Goal: Transaction & Acquisition: Purchase product/service

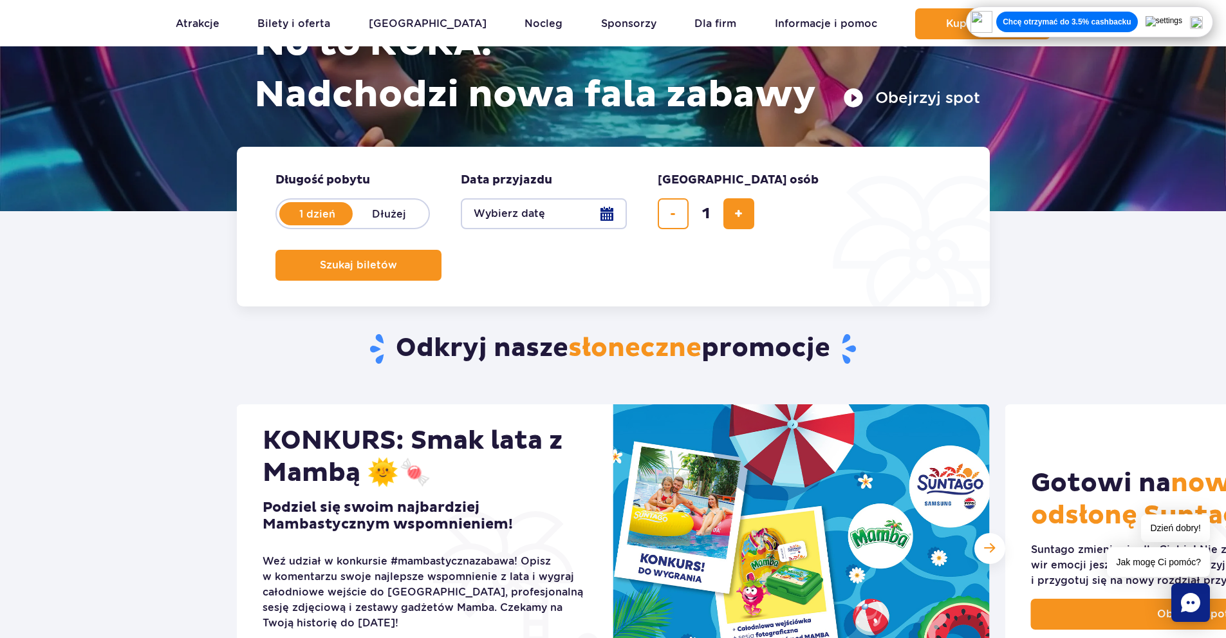
click at [586, 219] on button "Wybierz datę" at bounding box center [544, 213] width 166 height 31
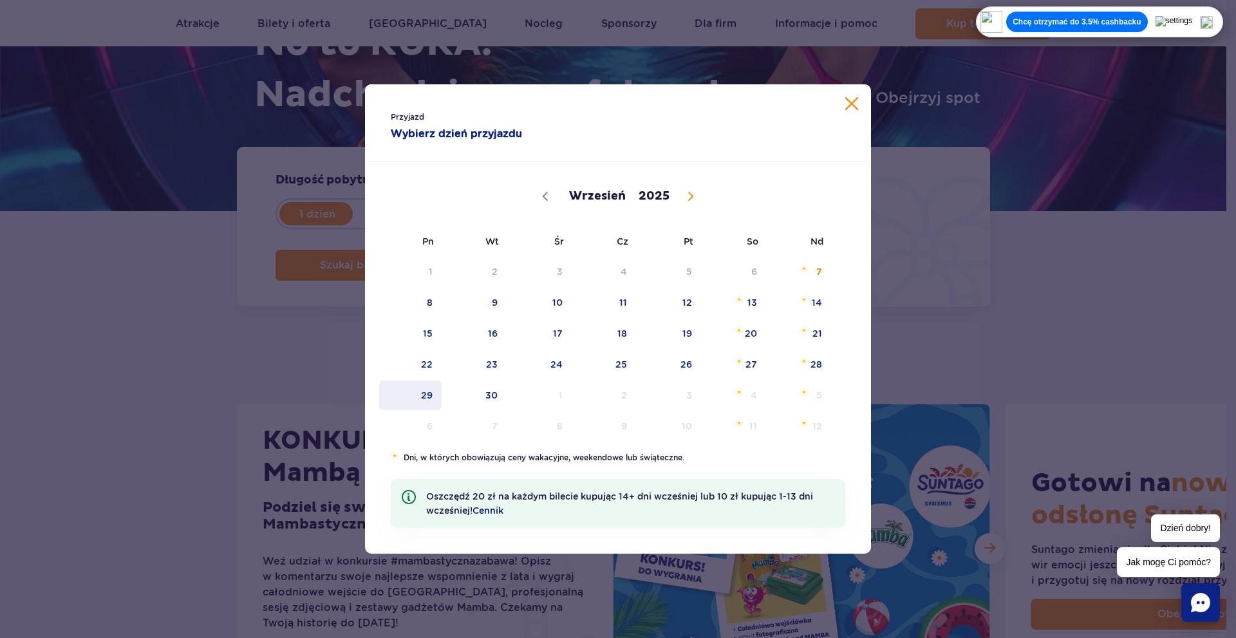
click at [427, 397] on span "29" at bounding box center [410, 395] width 65 height 30
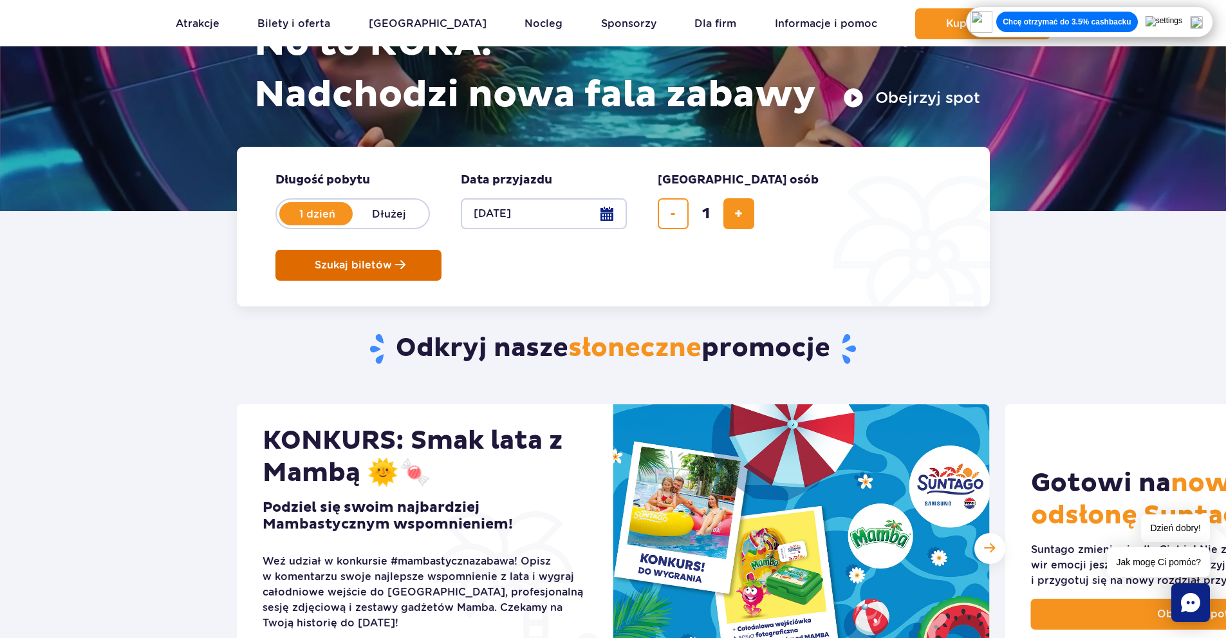
click at [442, 250] on button "Szukaj biletów" at bounding box center [359, 265] width 166 height 31
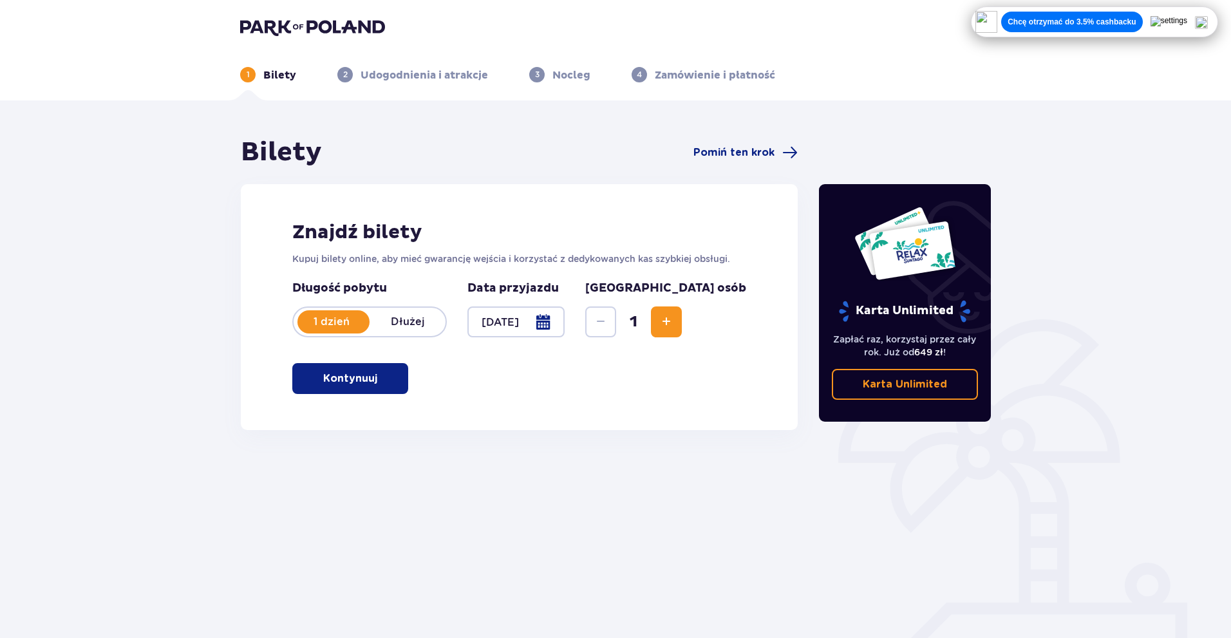
scroll to position [46, 0]
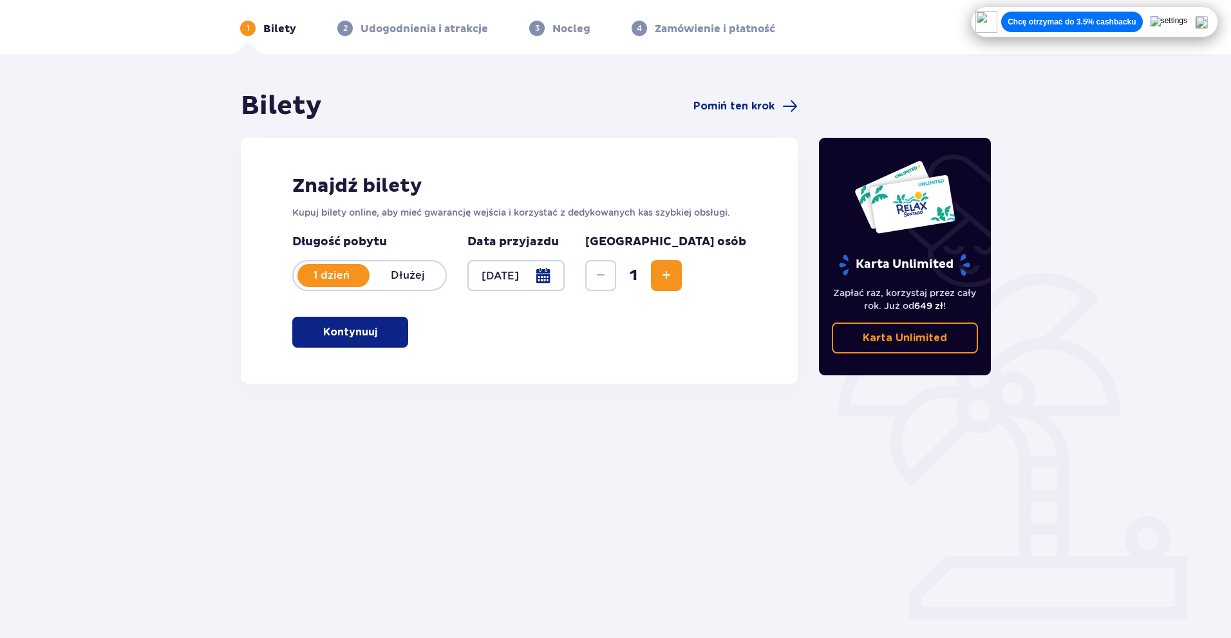
click at [372, 327] on span "button" at bounding box center [379, 331] width 15 height 15
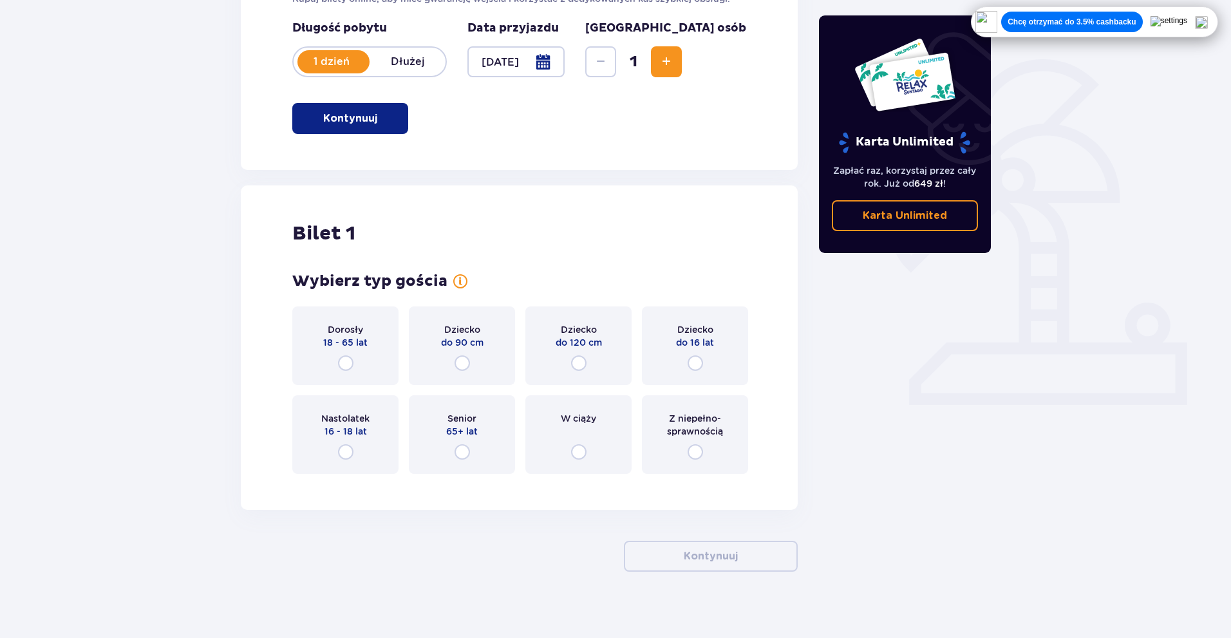
scroll to position [271, 0]
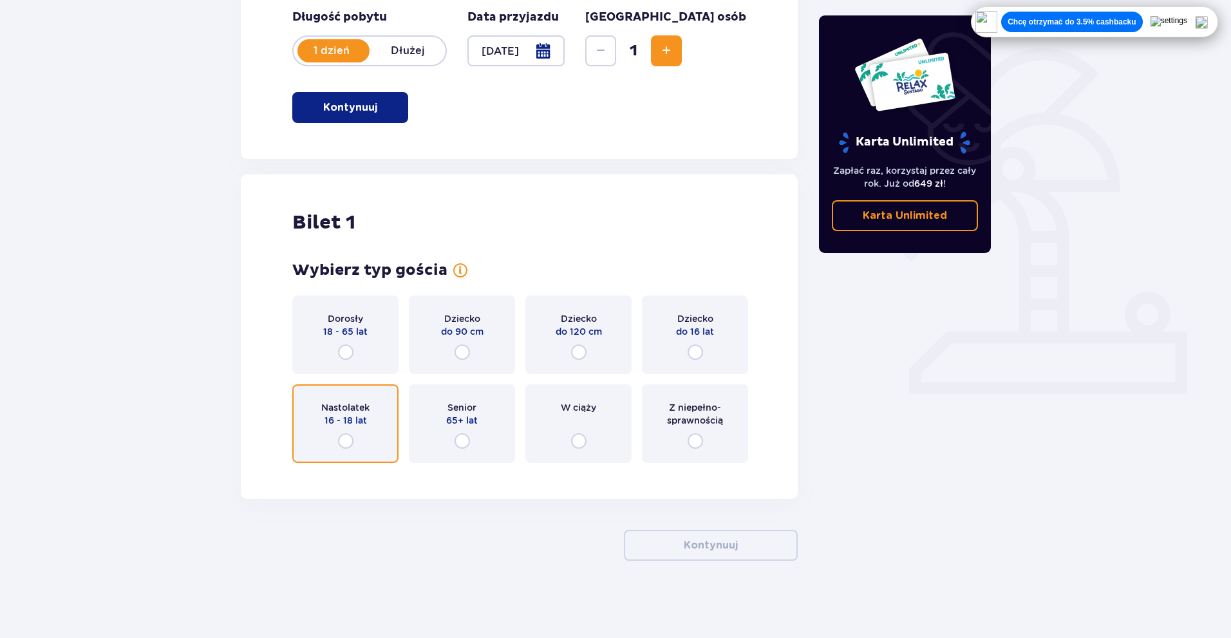
click at [352, 436] on input "radio" at bounding box center [345, 440] width 15 height 15
radio input "true"
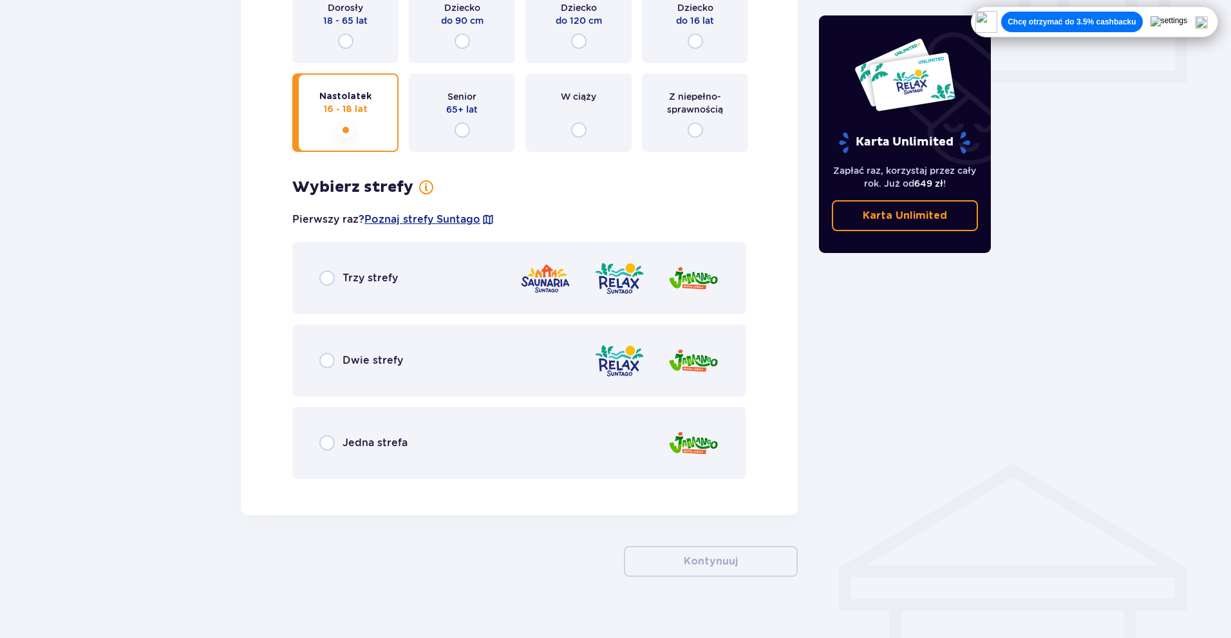
scroll to position [598, 0]
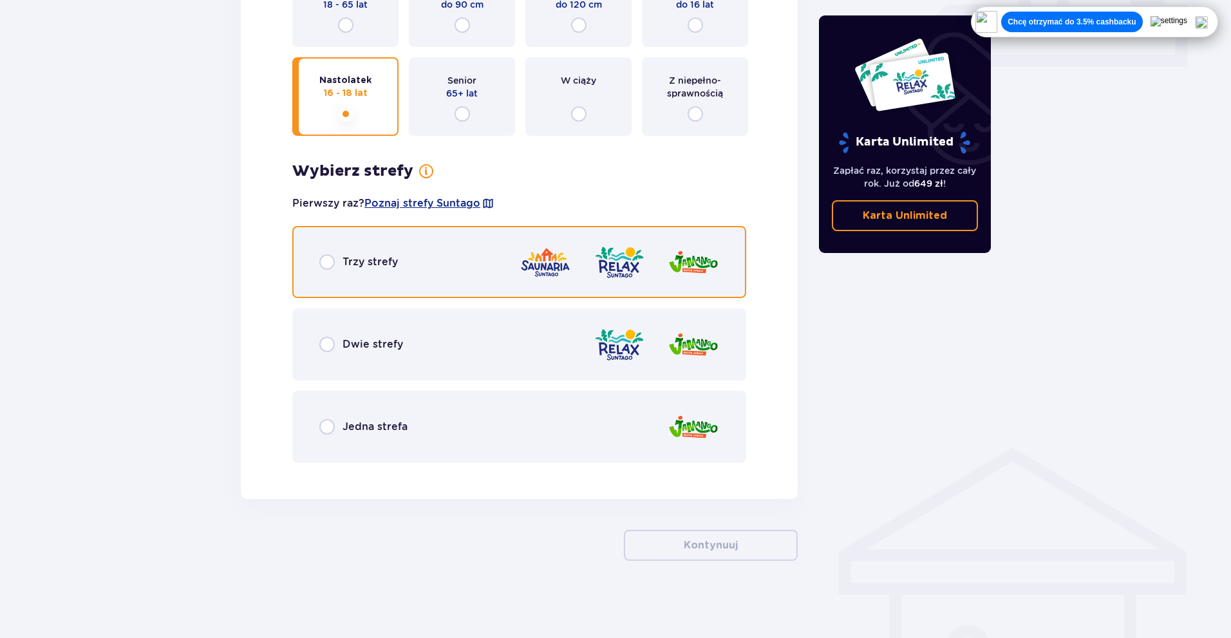
click at [321, 258] on input "radio" at bounding box center [326, 261] width 15 height 15
radio input "true"
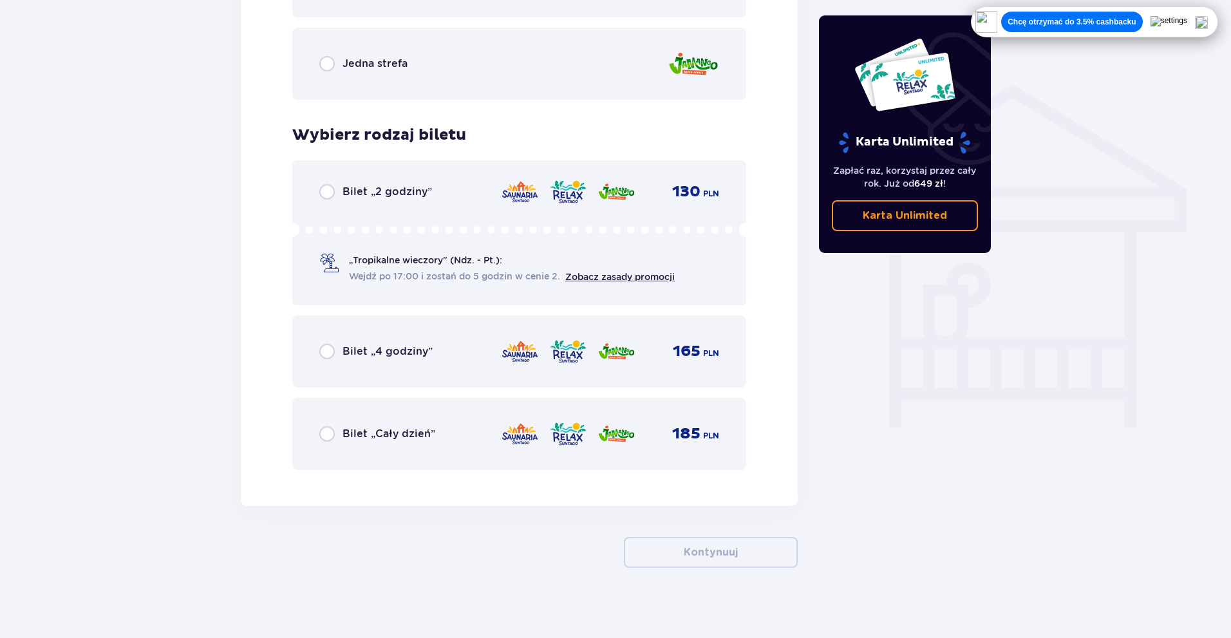
scroll to position [968, 0]
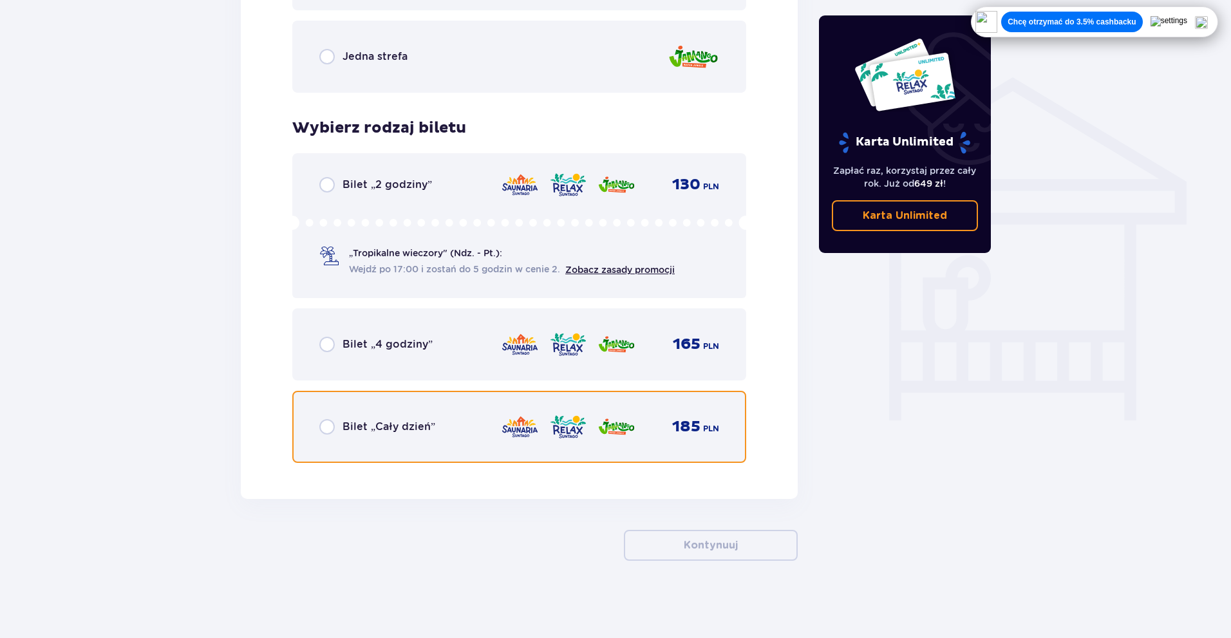
click at [323, 426] on input "radio" at bounding box center [326, 426] width 15 height 15
radio input "true"
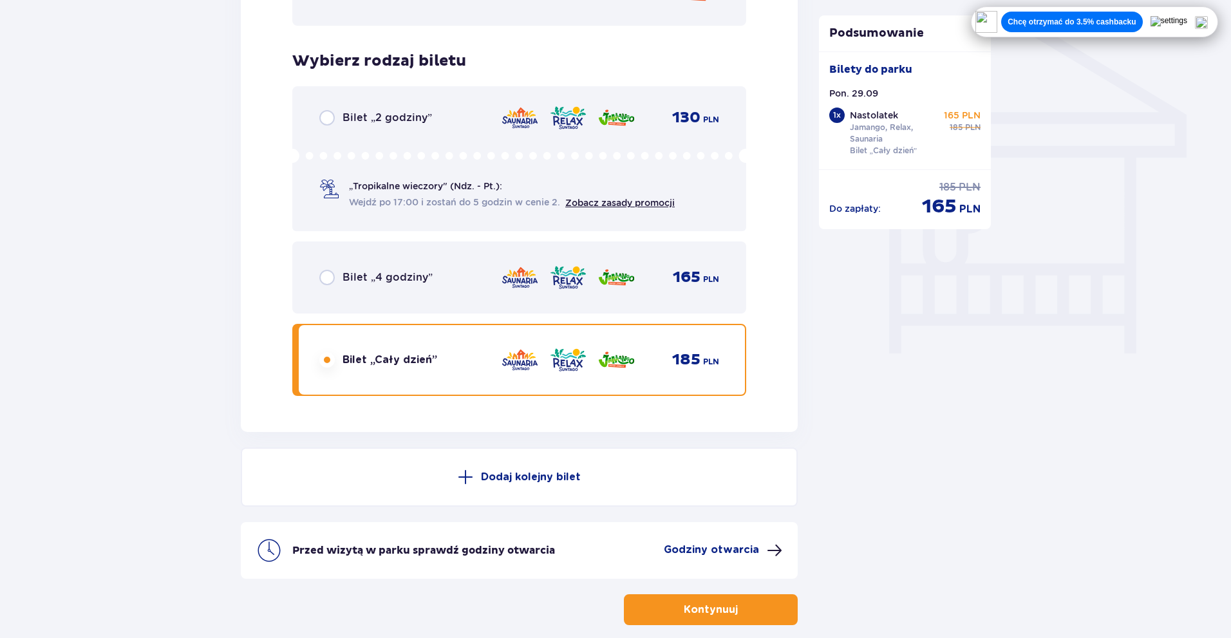
scroll to position [1100, 0]
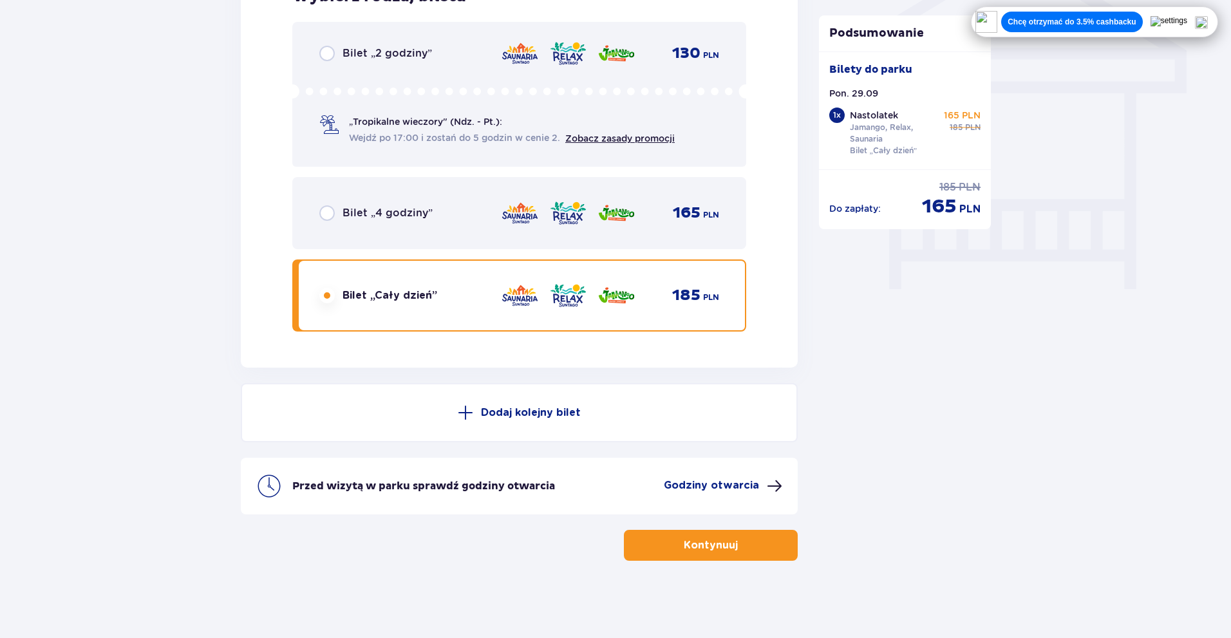
click at [657, 548] on button "Kontynuuj" at bounding box center [711, 545] width 174 height 31
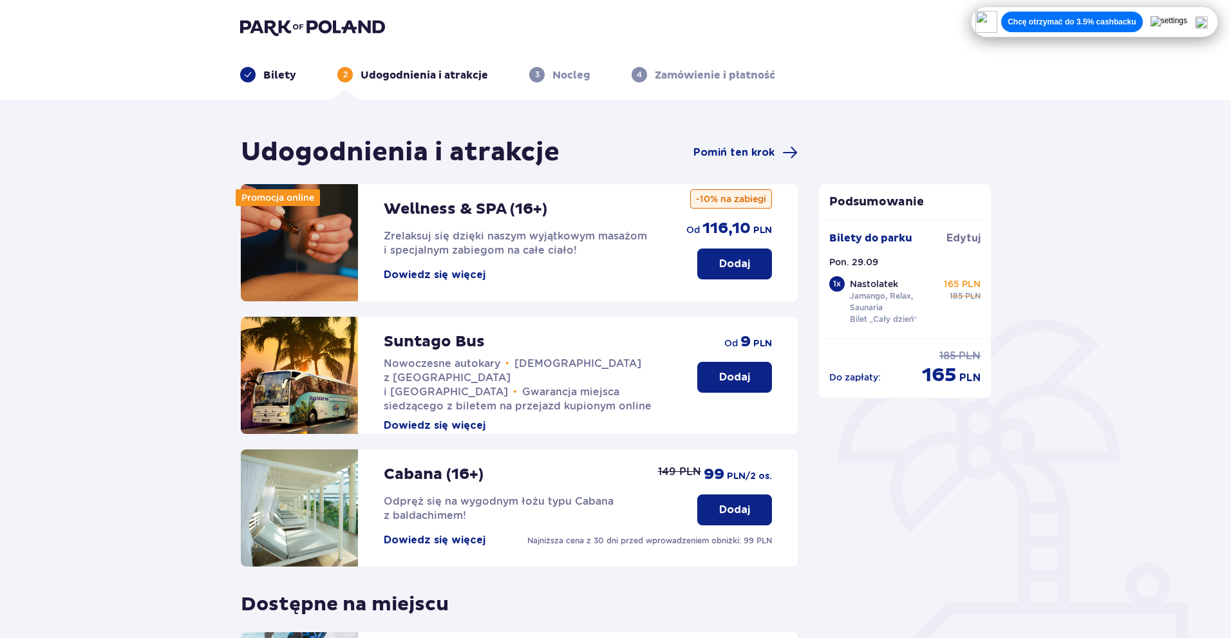
click at [1208, 25] on img at bounding box center [1201, 22] width 13 height 13
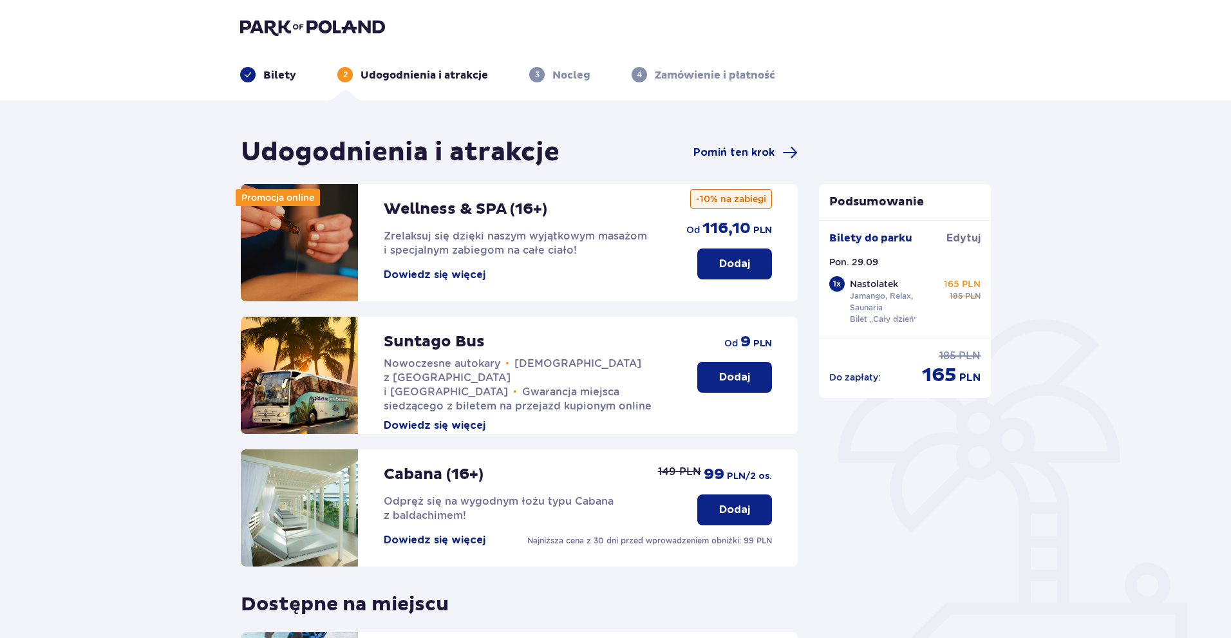
scroll to position [193, 0]
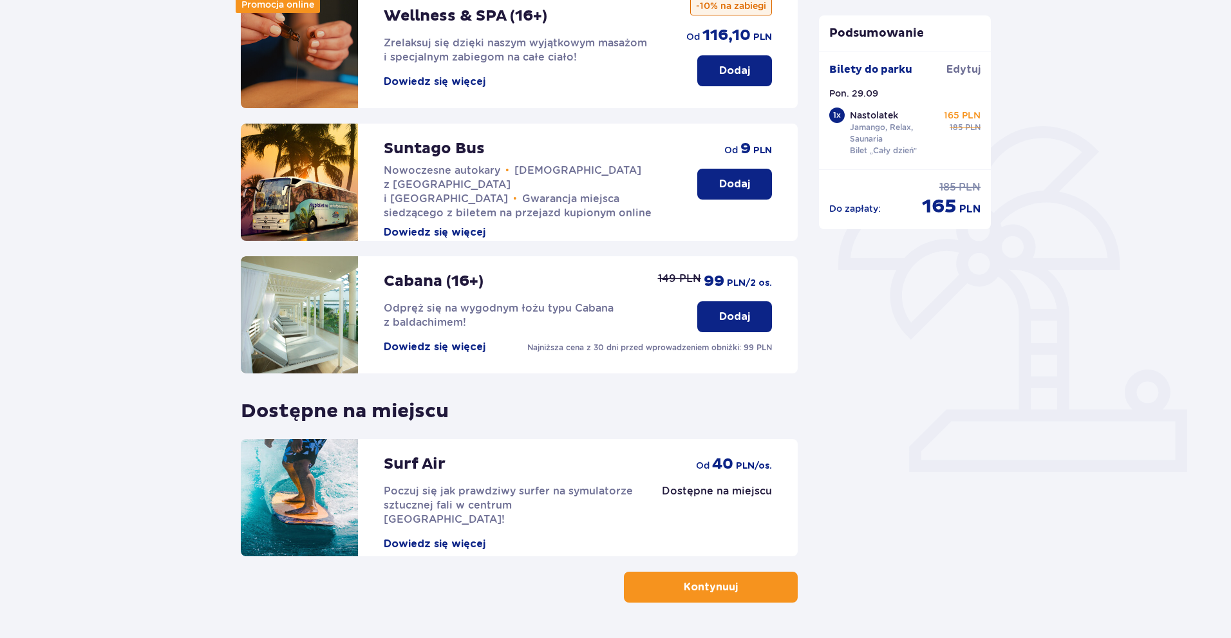
click at [692, 592] on p "Kontynuuj" at bounding box center [711, 587] width 54 height 14
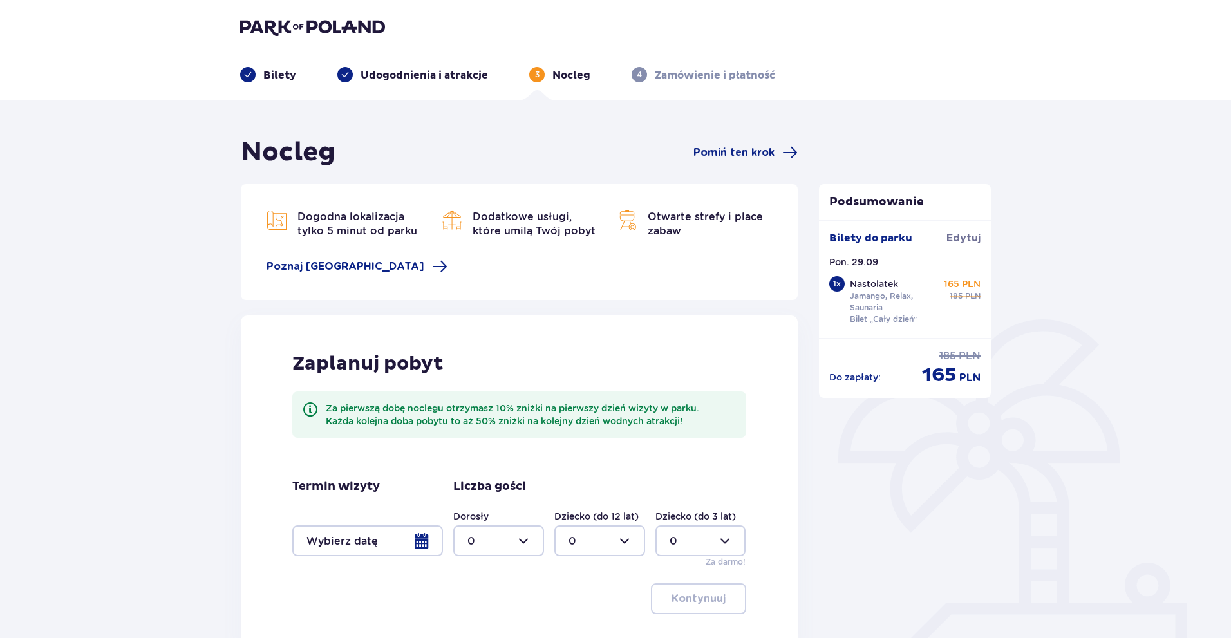
scroll to position [136, 0]
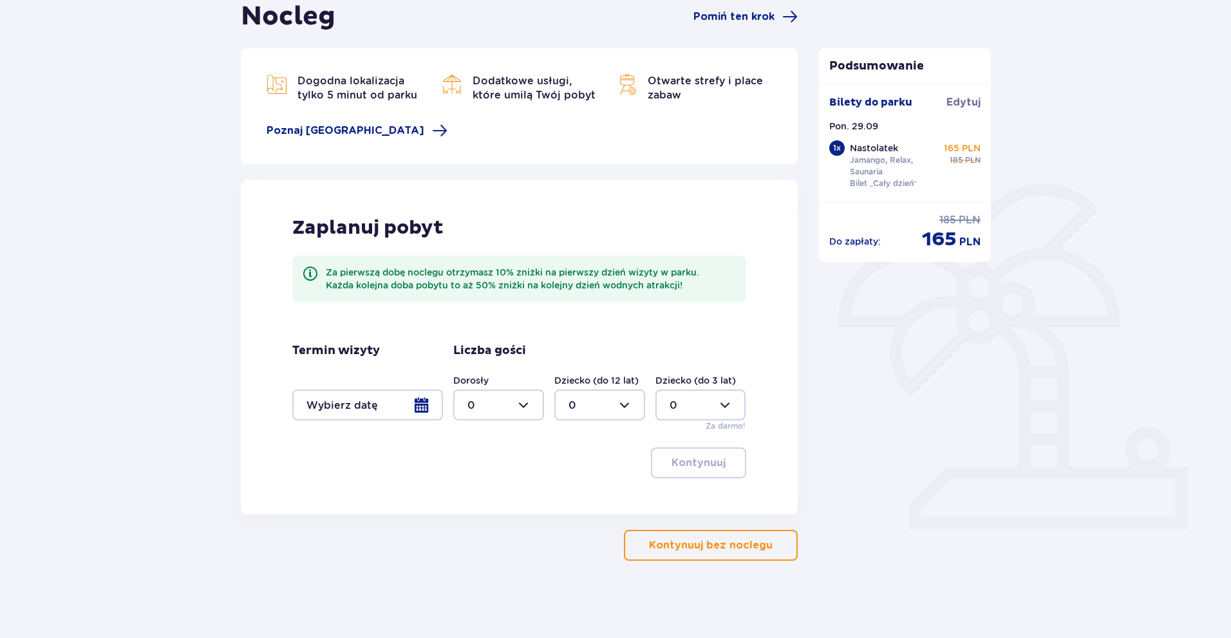
click at [688, 547] on p "Kontynuuj bez noclegu" at bounding box center [711, 545] width 124 height 14
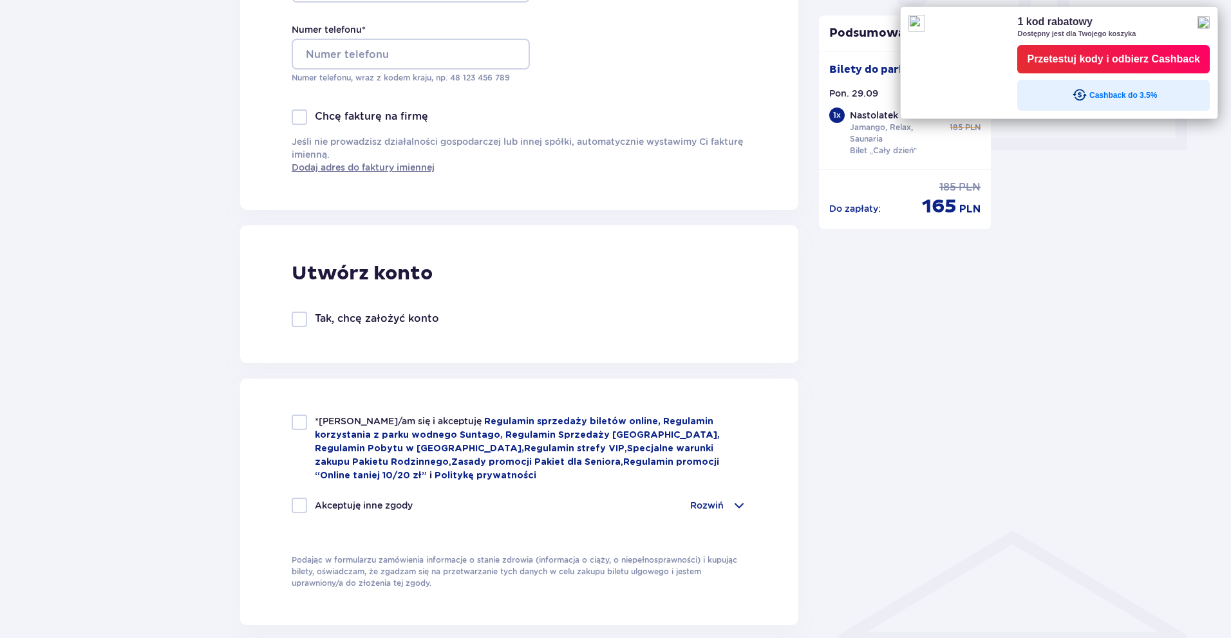
scroll to position [322, 0]
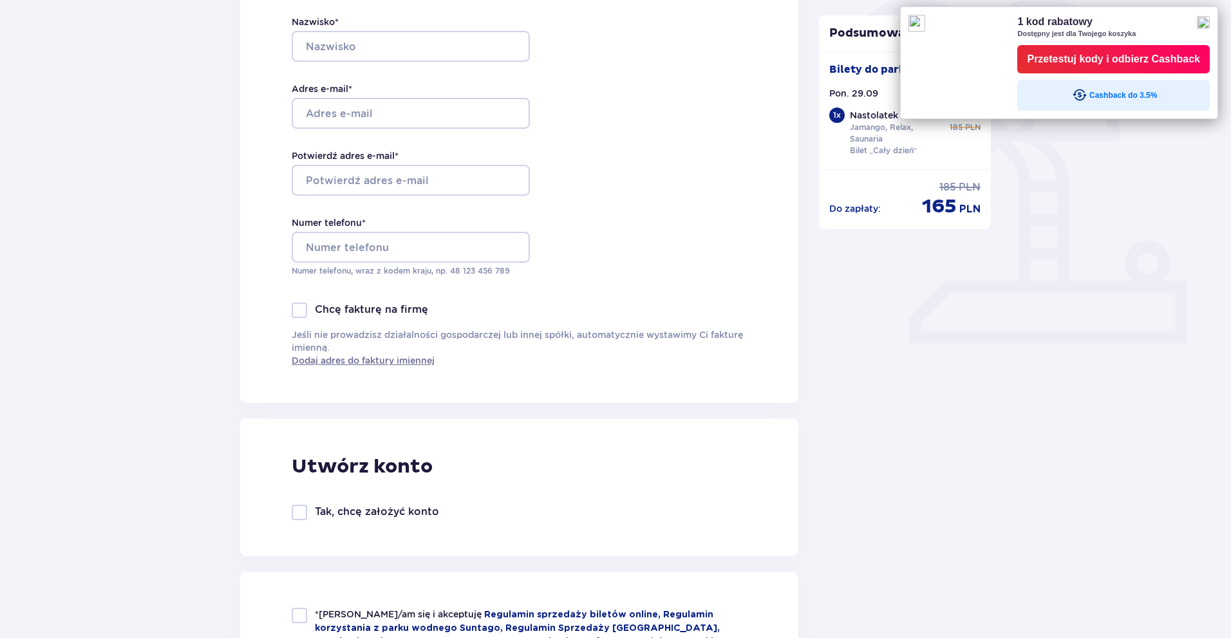
click at [1209, 26] on img at bounding box center [1203, 22] width 13 height 13
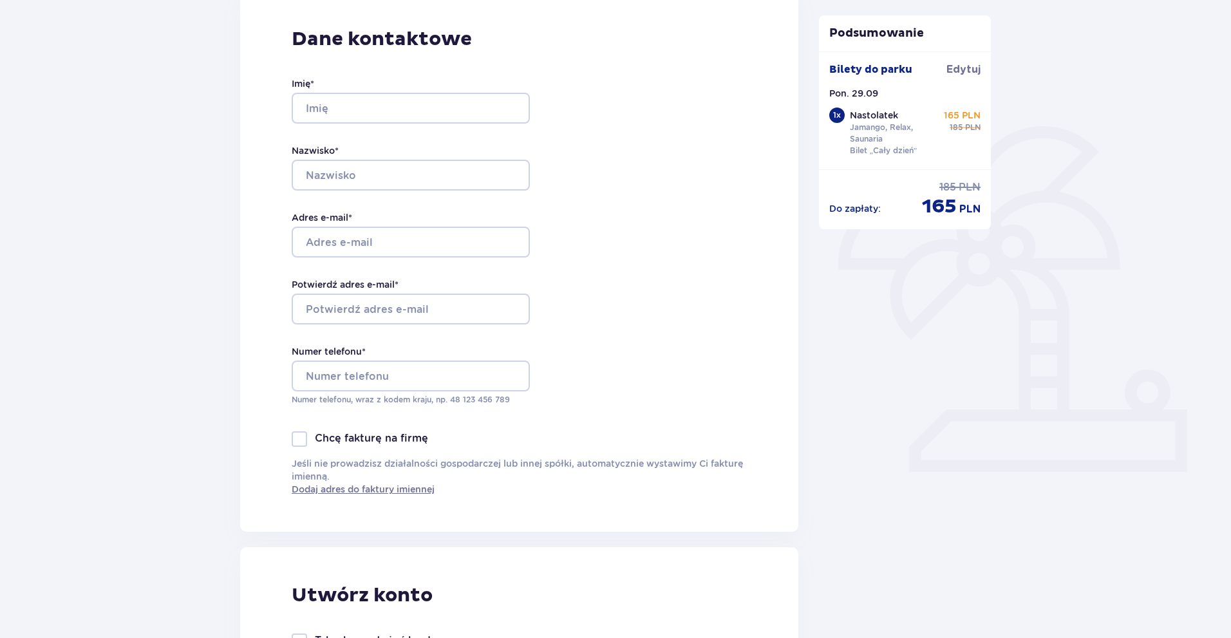
scroll to position [129, 0]
